Goal: Information Seeking & Learning: Learn about a topic

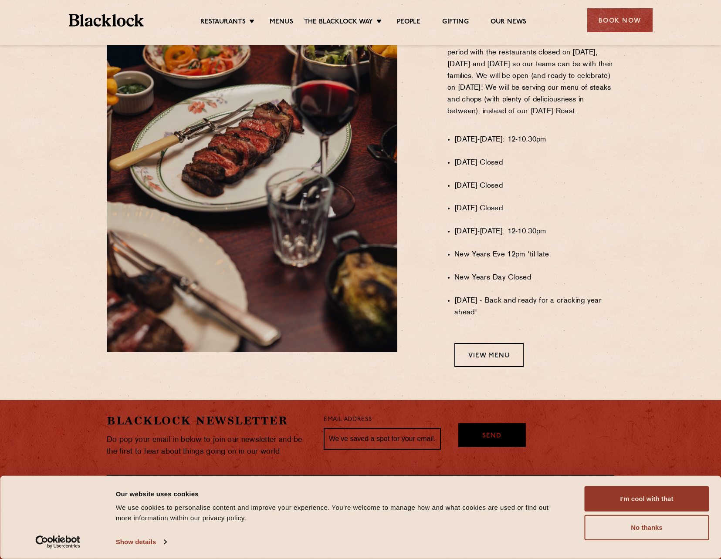
scroll to position [598, 0]
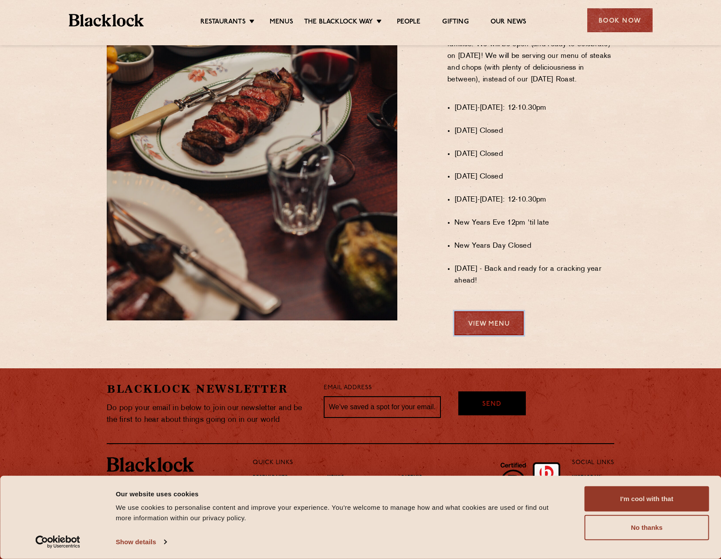
click at [498, 332] on link "View Menu" at bounding box center [488, 323] width 69 height 24
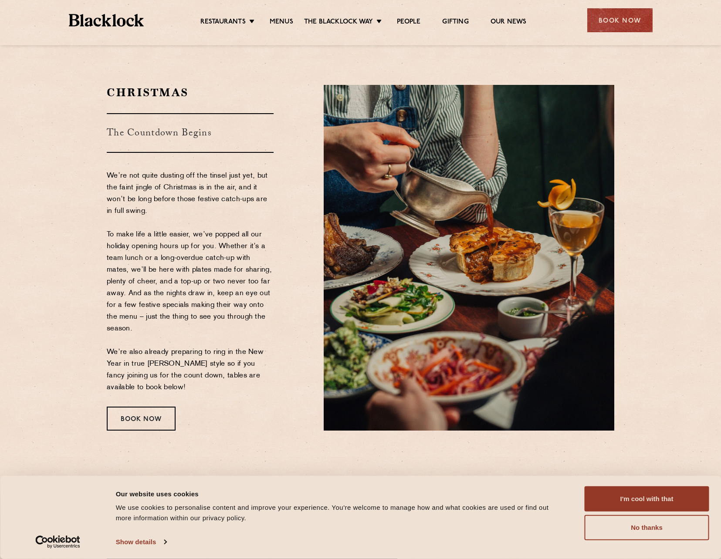
click at [237, 208] on p "We’re not quite dusting off the tinsel just yet, but the faint jingle of Christ…" at bounding box center [190, 281] width 167 height 223
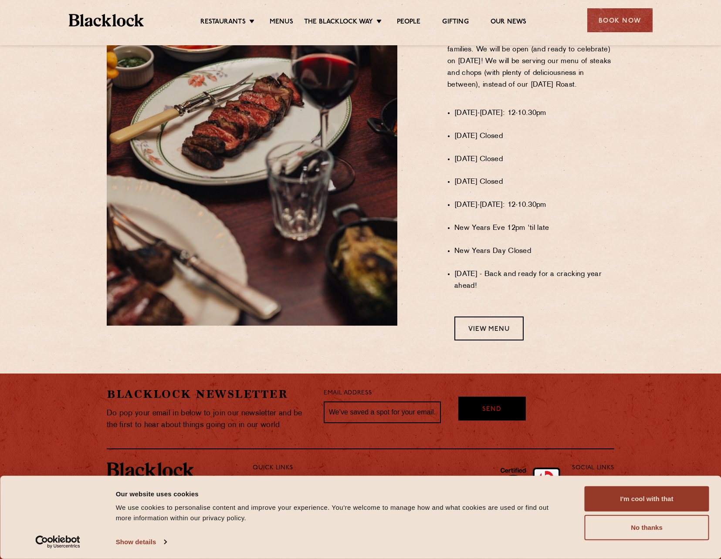
scroll to position [598, 0]
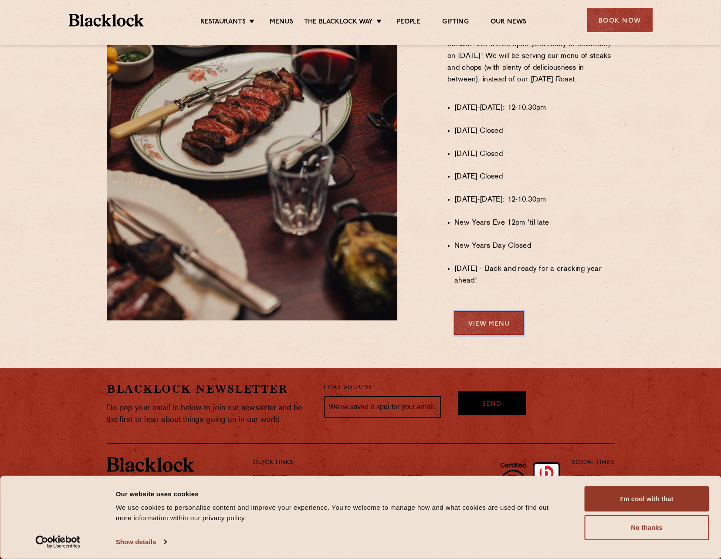
click at [488, 324] on link "View Menu" at bounding box center [488, 323] width 69 height 24
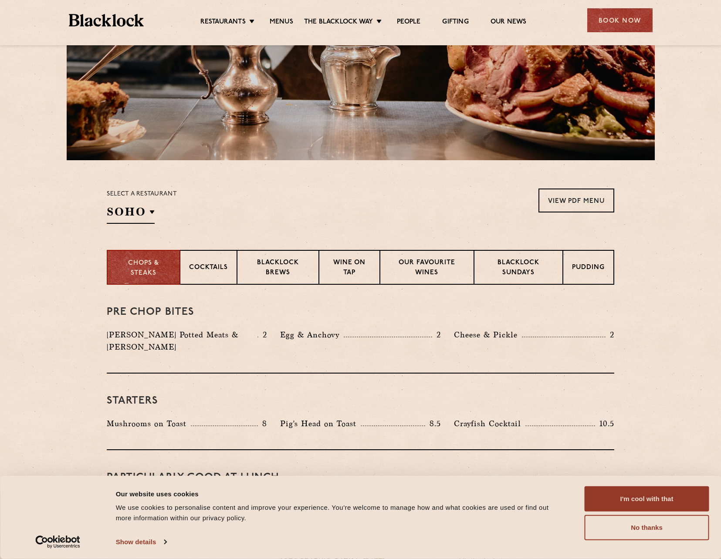
scroll to position [174, 0]
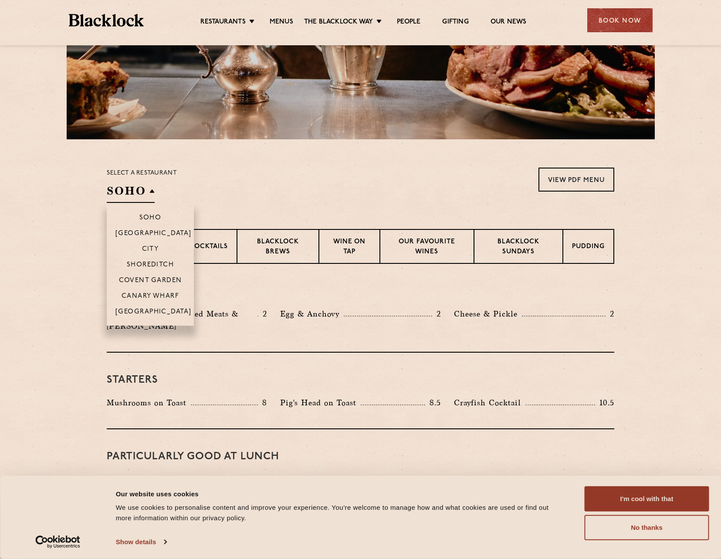
click at [125, 197] on h2 "SOHO" at bounding box center [131, 193] width 48 height 20
click at [150, 298] on p "Canary Wharf" at bounding box center [149, 297] width 57 height 9
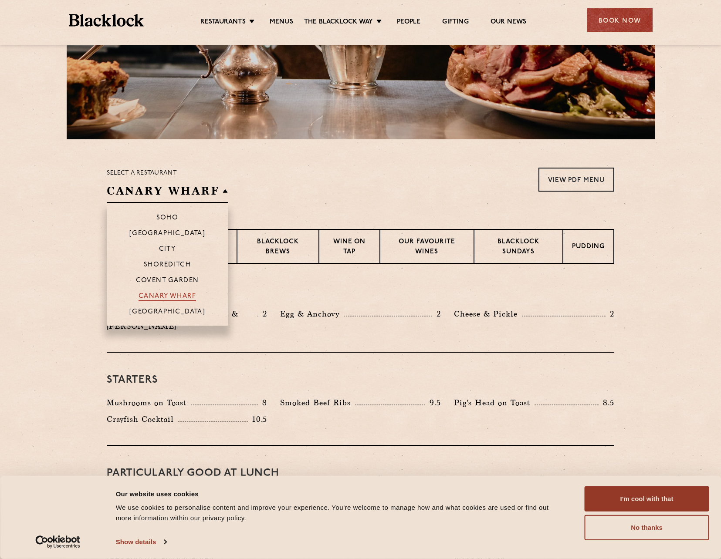
click at [167, 293] on p "Canary Wharf" at bounding box center [166, 297] width 57 height 9
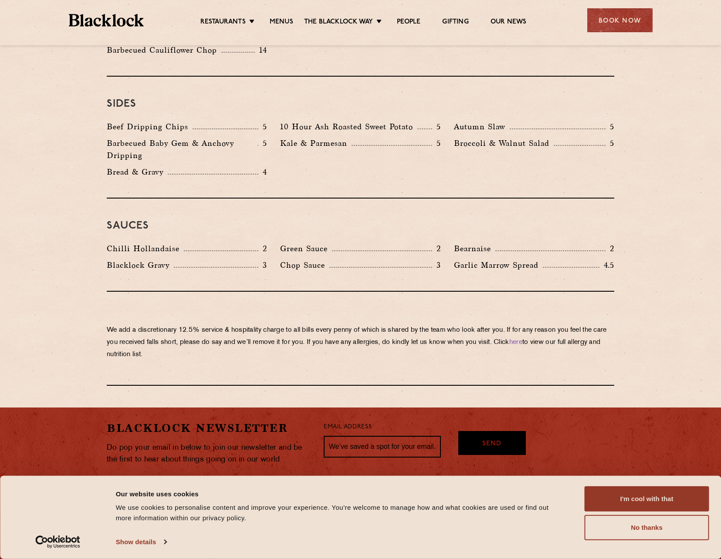
scroll to position [1335, 0]
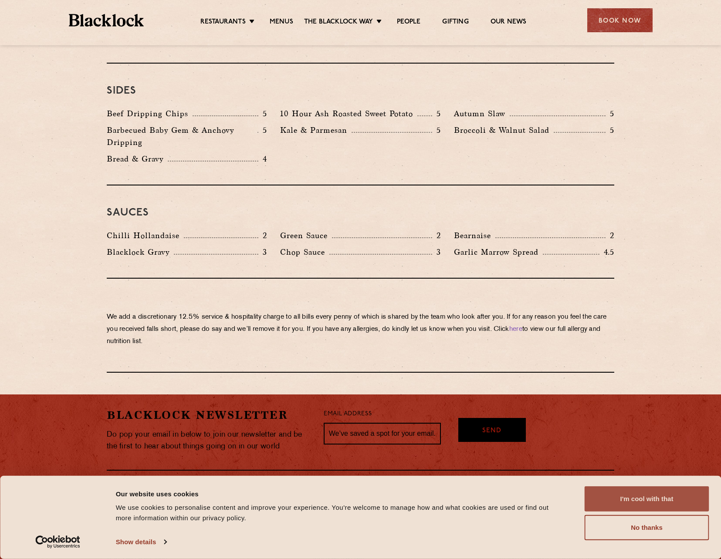
click at [663, 497] on button "I'm cool with that" at bounding box center [646, 498] width 125 height 25
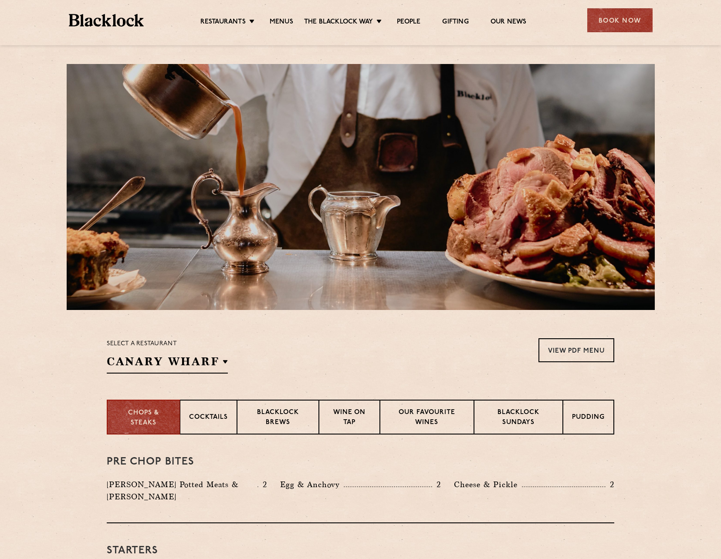
scroll to position [0, 0]
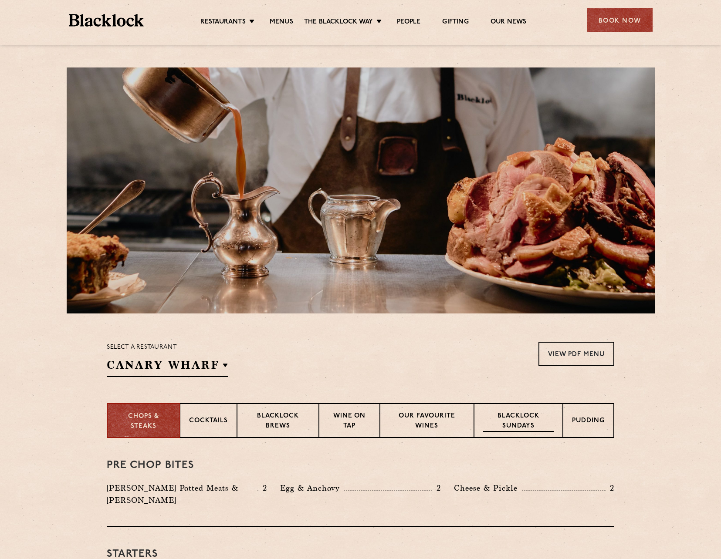
click at [504, 422] on p "Blacklock Sundays" at bounding box center [518, 421] width 71 height 20
